Goal: Task Accomplishment & Management: Manage account settings

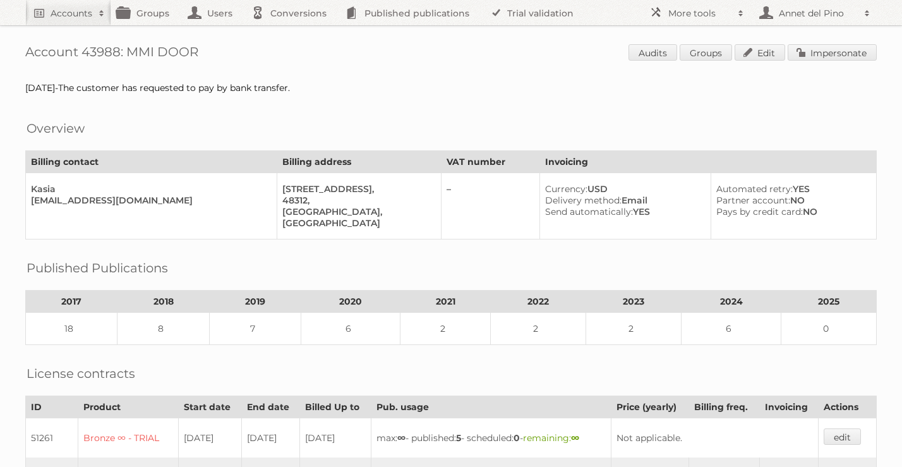
scroll to position [218, 0]
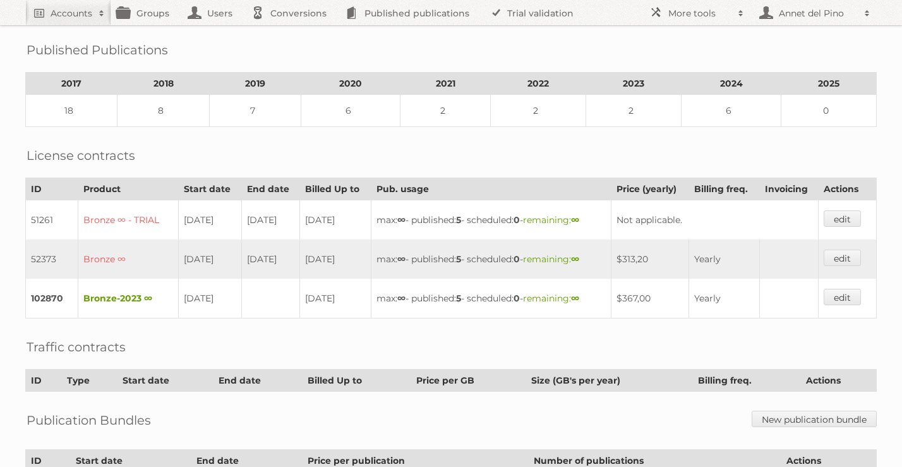
click at [70, 15] on h2 "Accounts" at bounding box center [72, 13] width 42 height 13
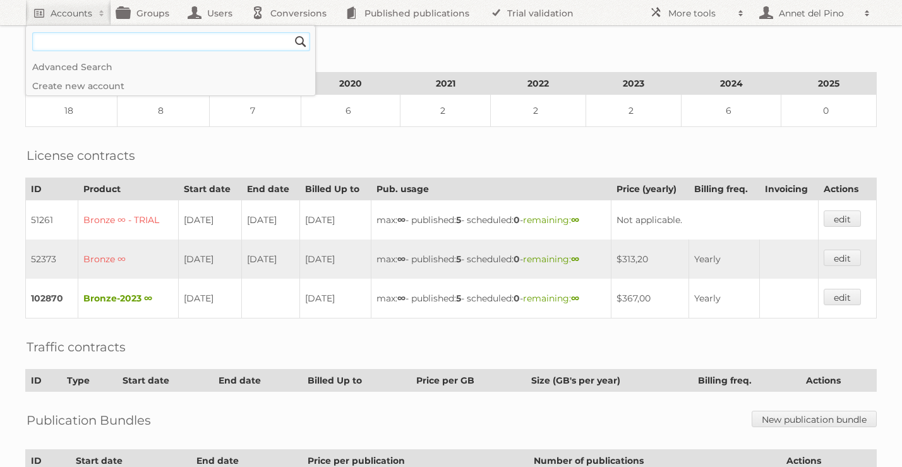
paste input"] "[EMAIL_ADDRESS][DOMAIN_NAME]"
type input"] "[EMAIL_ADDRESS][DOMAIN_NAME]"
click at [291, 32] on input "Search" at bounding box center [300, 41] width 19 height 19
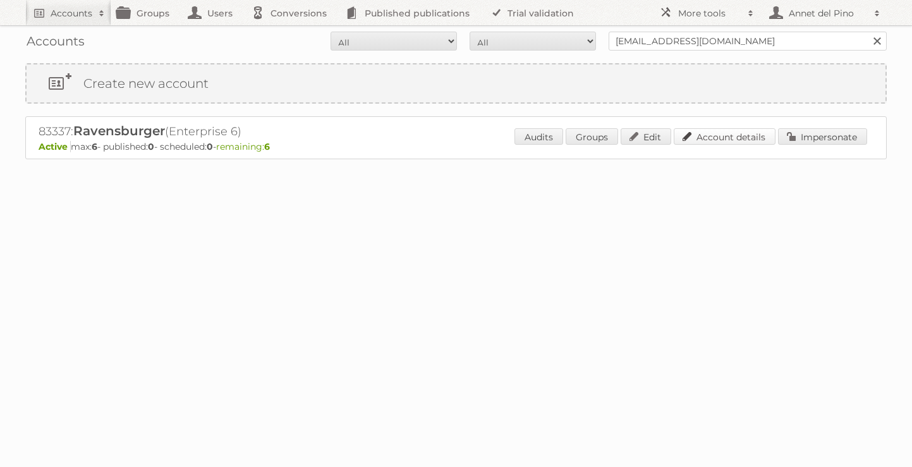
click at [710, 131] on link "Account details" at bounding box center [725, 136] width 102 height 16
